Goal: Find specific page/section: Find specific page/section

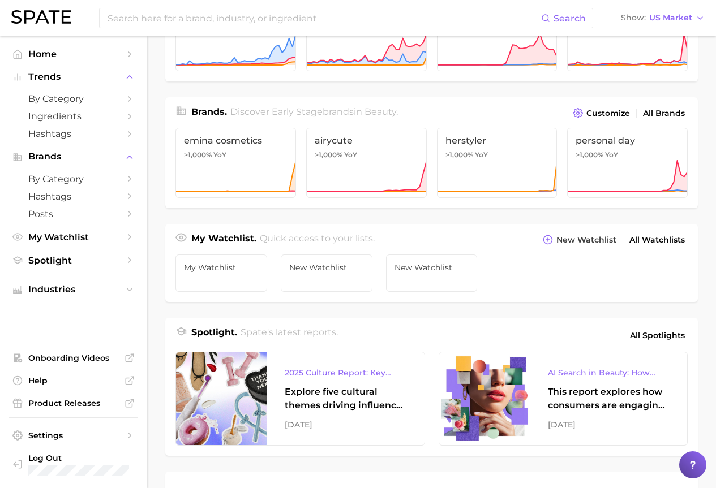
scroll to position [283, 0]
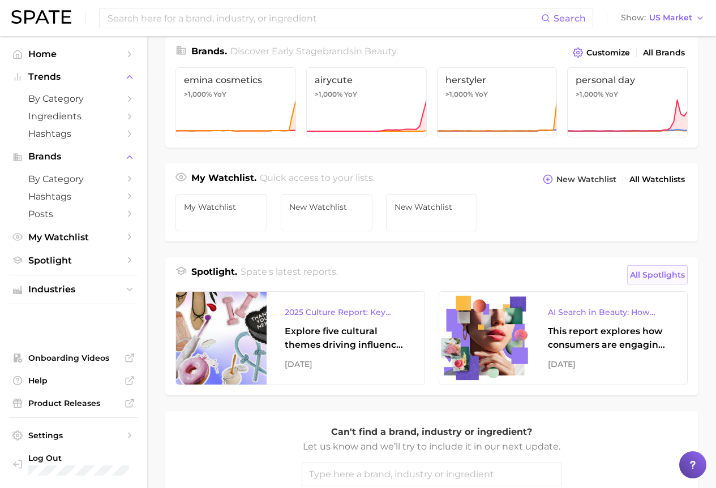
click at [667, 280] on span "All Spotlights" at bounding box center [657, 275] width 55 height 14
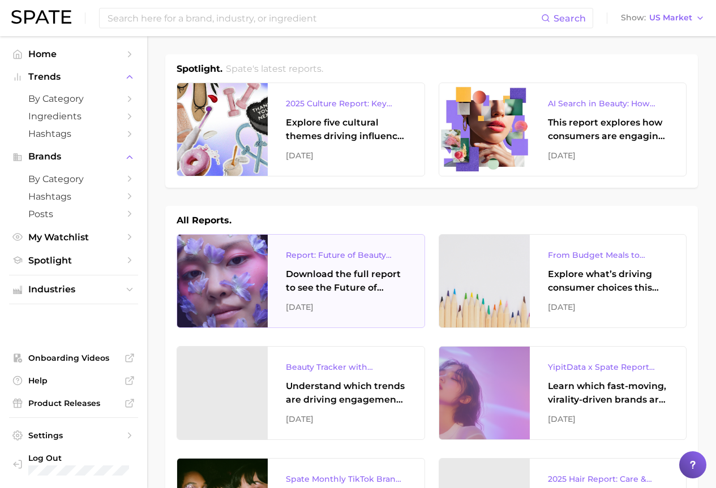
click at [251, 278] on div at bounding box center [222, 281] width 91 height 93
